Goal: Navigation & Orientation: Go to known website

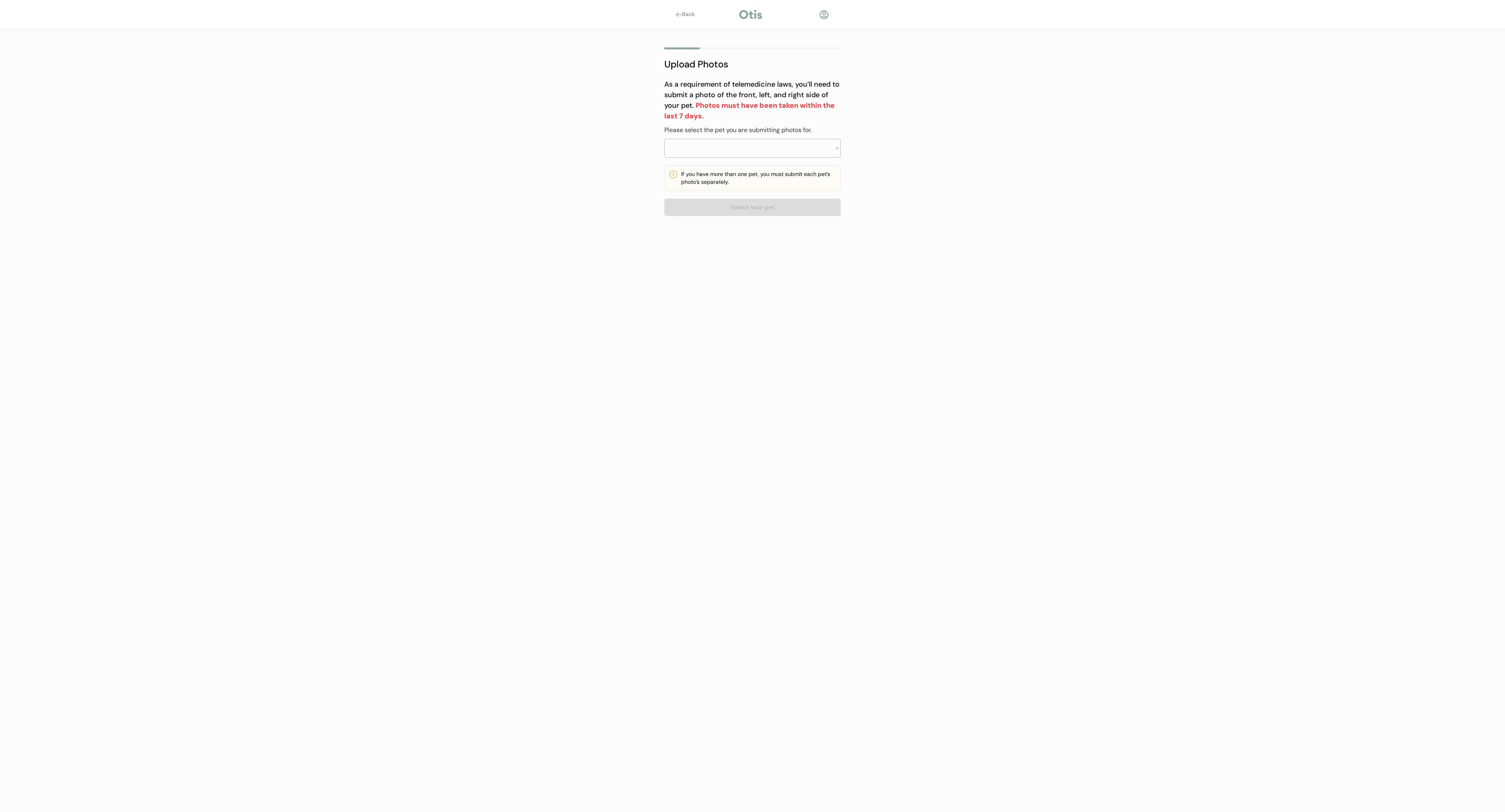
select select ""PLACEHOLDER_1427118222253""
click at [696, 10] on div "Back" at bounding box center [752, 15] width 176 height 11
click at [692, 14] on div "Back" at bounding box center [691, 15] width 18 height 8
click at [691, 13] on div "Back" at bounding box center [691, 15] width 18 height 8
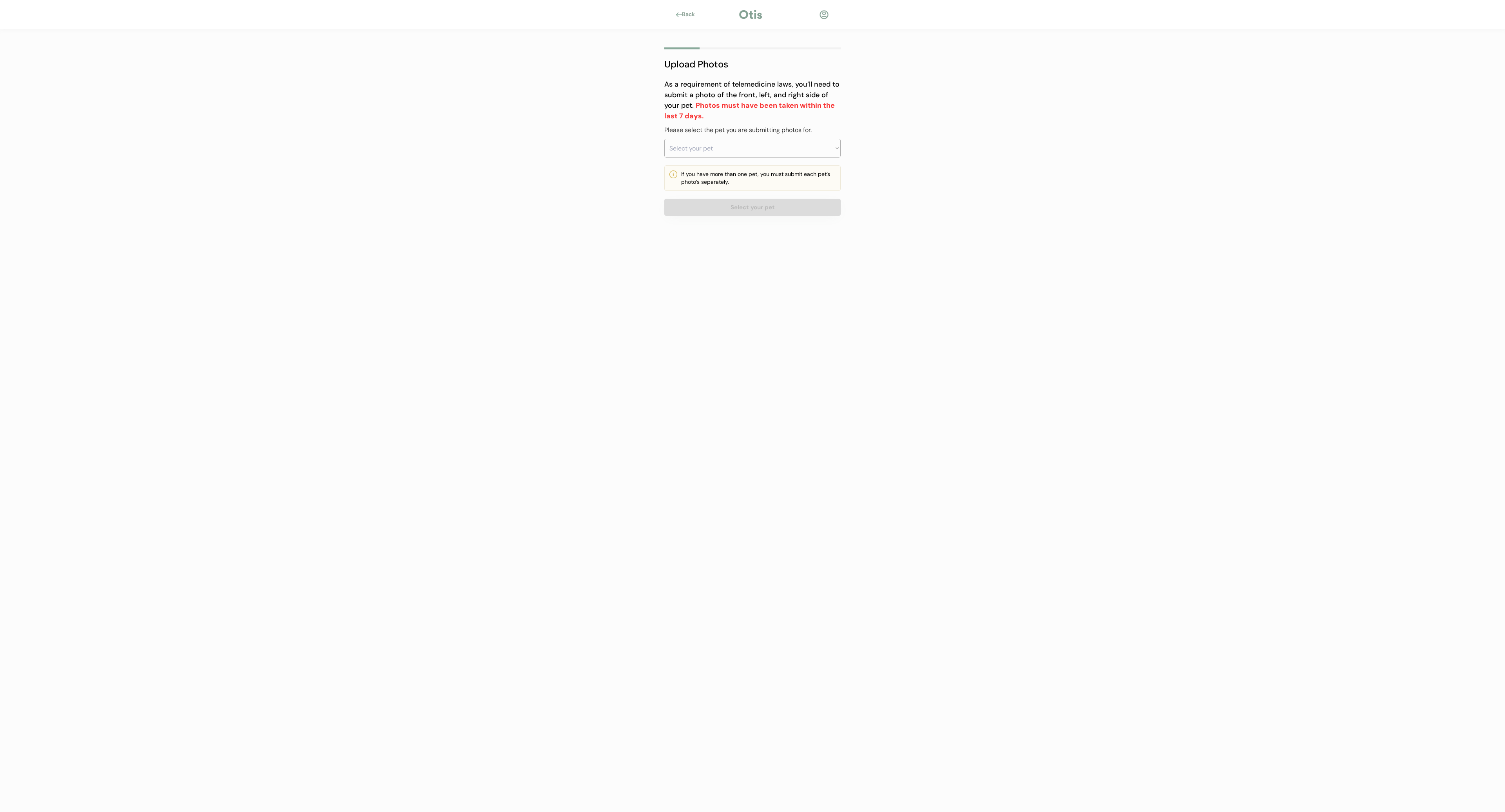
click at [747, 14] on div at bounding box center [750, 15] width 25 height 11
